Goal: Navigation & Orientation: Find specific page/section

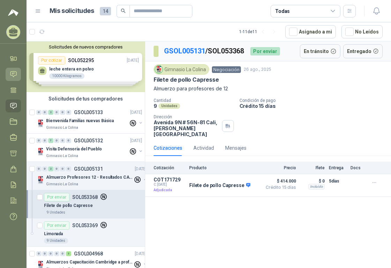
click at [15, 72] on icon at bounding box center [13, 74] width 7 height 7
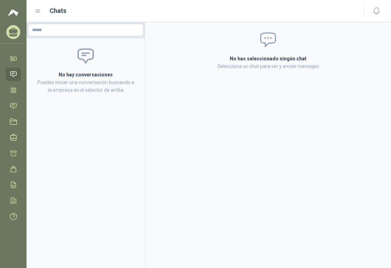
click at [15, 32] on icon at bounding box center [13, 31] width 9 height 6
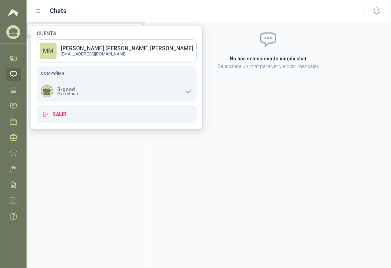
click at [53, 91] on div "B-good Propietario" at bounding box center [59, 91] width 37 height 12
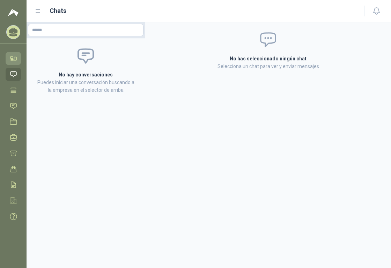
click at [12, 55] on icon at bounding box center [13, 58] width 7 height 7
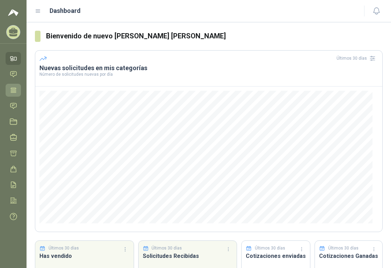
click at [14, 91] on icon at bounding box center [13, 90] width 7 height 7
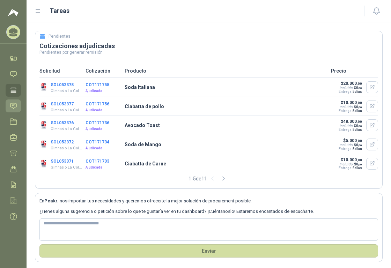
click at [13, 106] on icon at bounding box center [13, 106] width 6 height 6
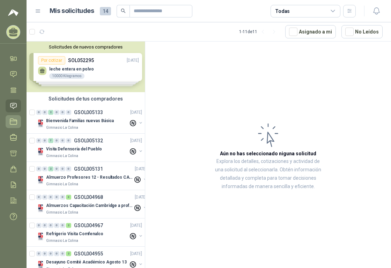
click at [14, 120] on icon at bounding box center [13, 121] width 7 height 7
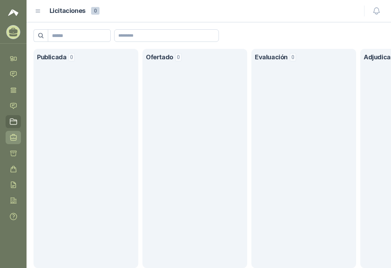
click at [13, 139] on icon at bounding box center [13, 137] width 6 height 6
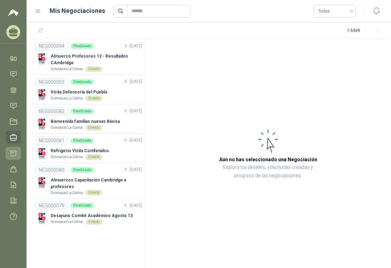
click at [13, 155] on icon at bounding box center [13, 153] width 7 height 7
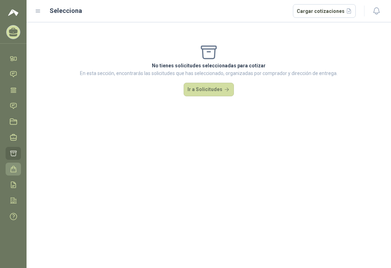
click at [13, 174] on link "Órdenes de Compra" at bounding box center [13, 169] width 15 height 13
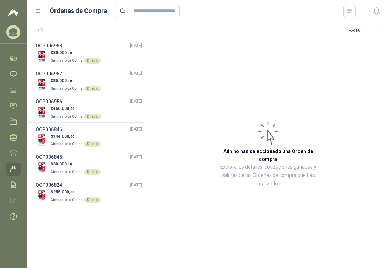
click at [13, 174] on link "Órdenes de Compra" at bounding box center [13, 169] width 15 height 13
click at [15, 151] on icon at bounding box center [13, 153] width 7 height 7
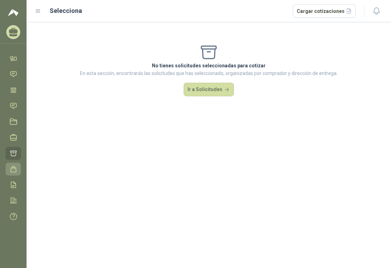
click at [14, 168] on icon at bounding box center [13, 168] width 7 height 7
